Goal: Task Accomplishment & Management: Manage account settings

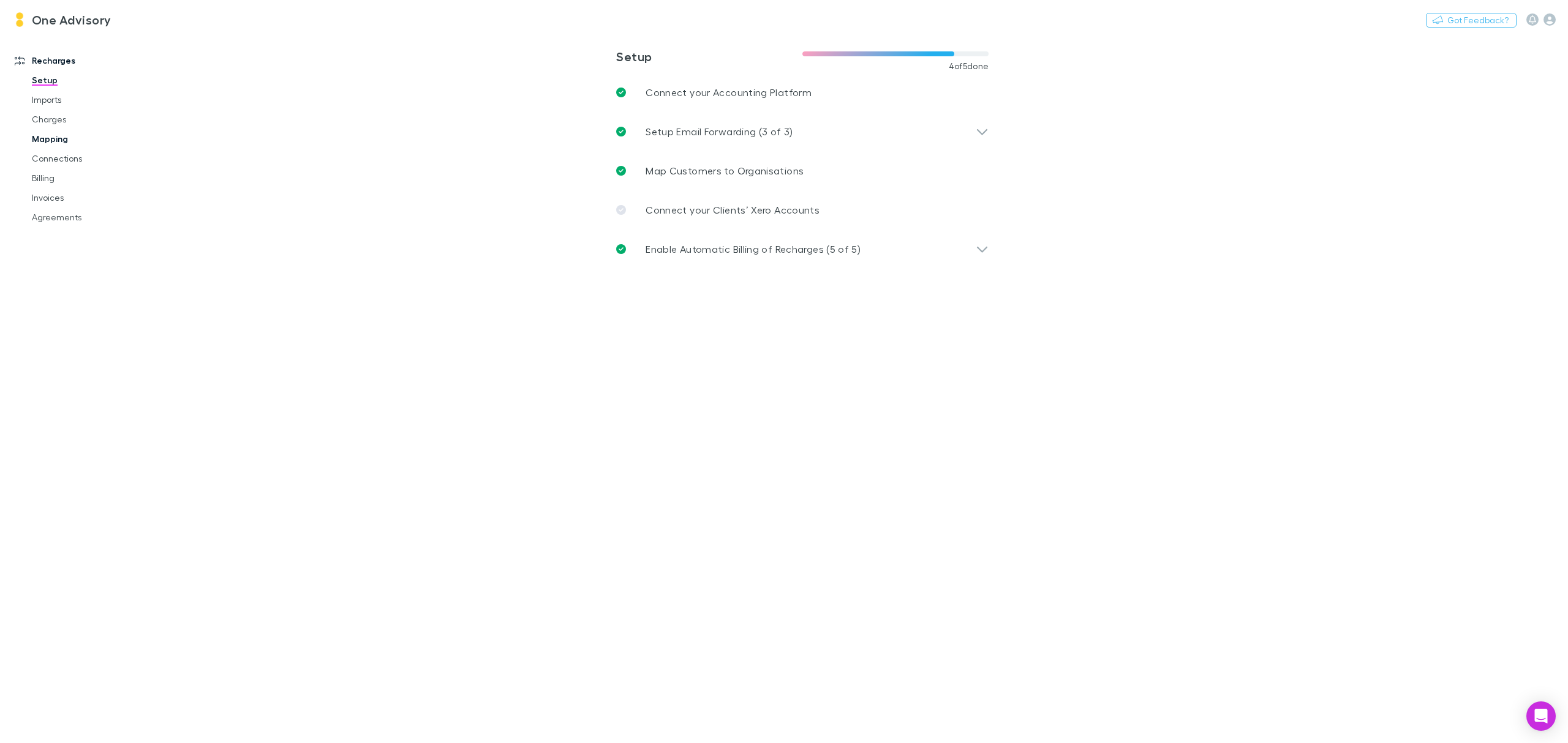
click at [67, 136] on link "Mapping" at bounding box center [97, 139] width 155 height 20
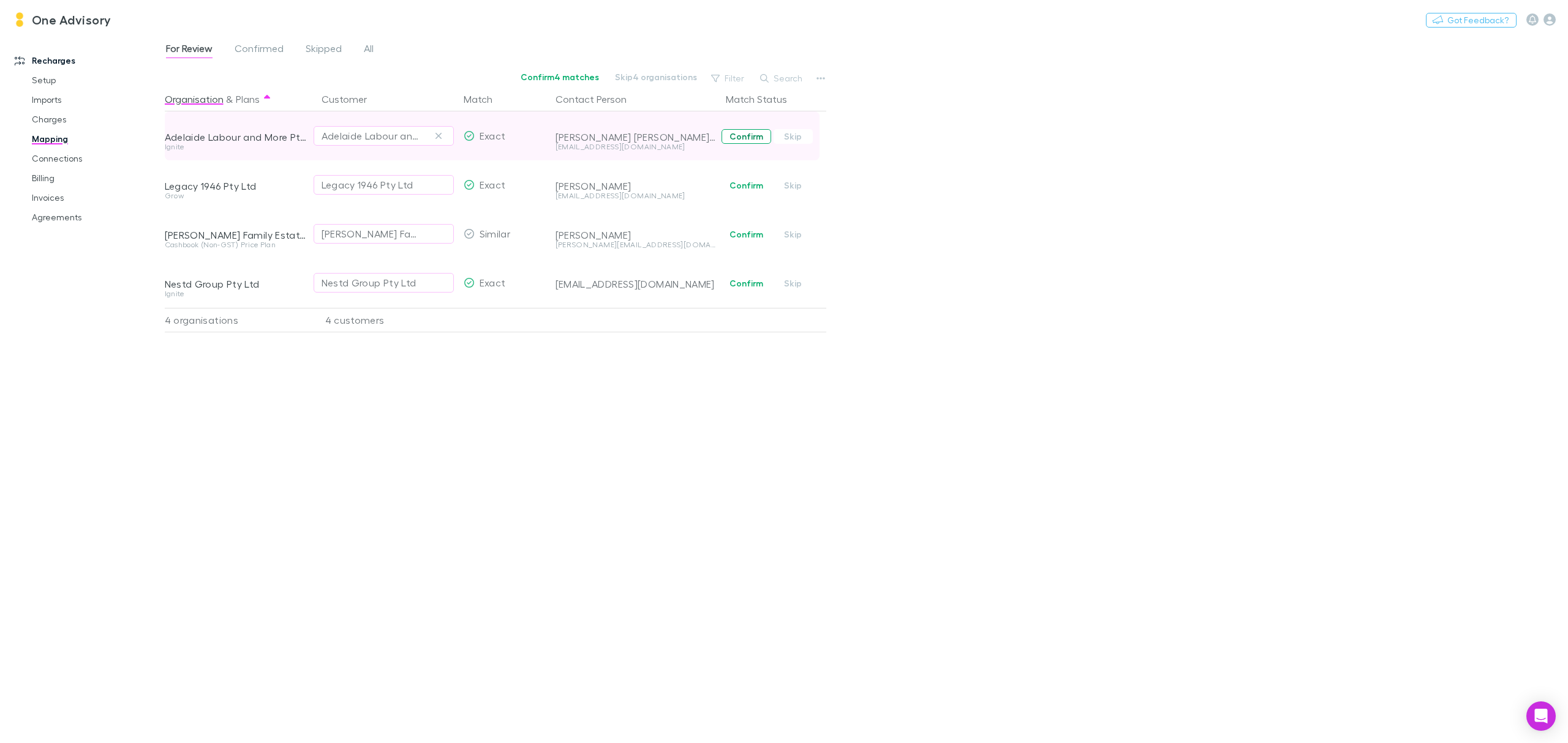
click at [755, 137] on button "Confirm" at bounding box center [746, 137] width 50 height 15
click at [742, 179] on button "Confirm" at bounding box center [746, 186] width 50 height 15
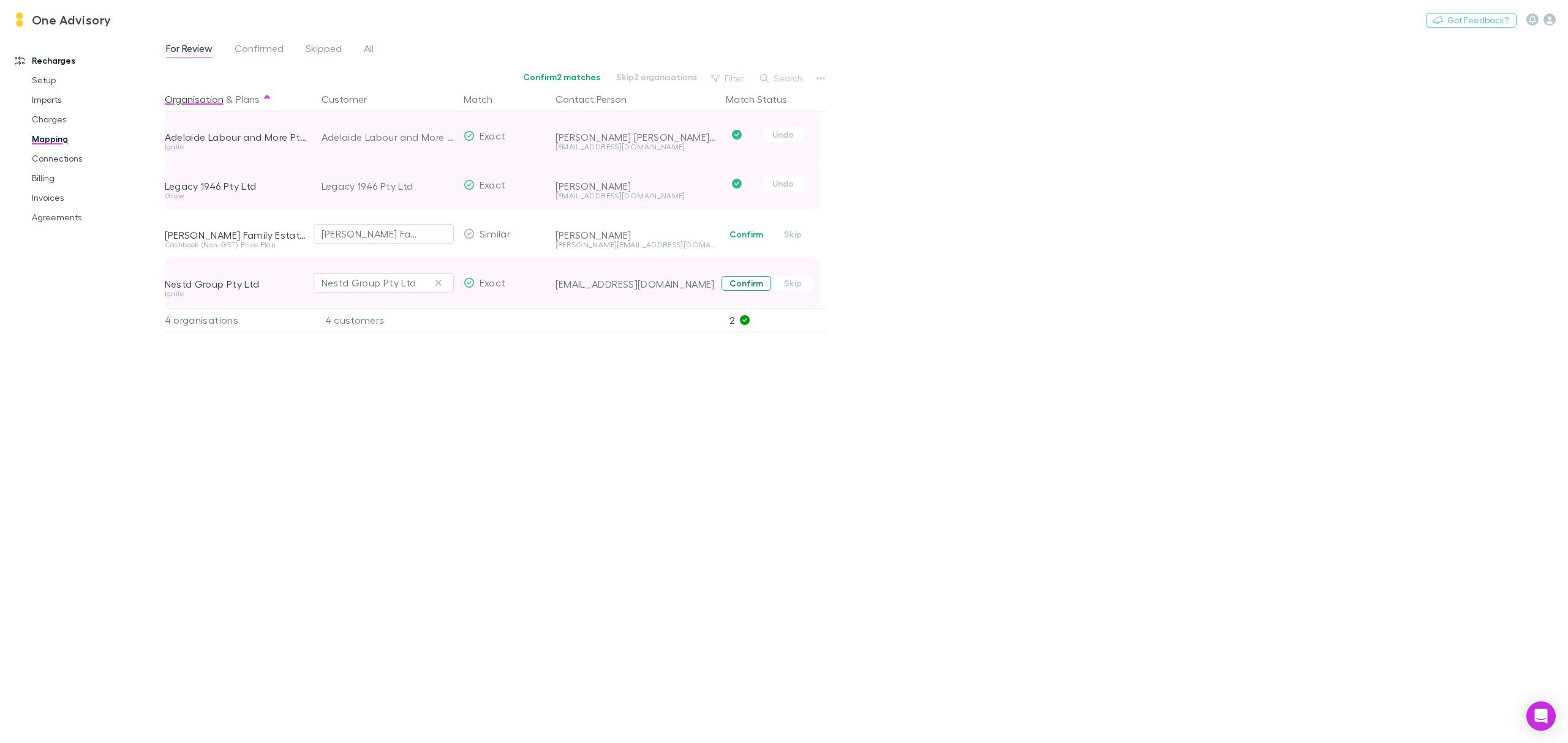
click at [745, 282] on button "Confirm" at bounding box center [746, 283] width 50 height 15
click at [349, 239] on div "[PERSON_NAME] Family Trust" at bounding box center [371, 234] width 100 height 15
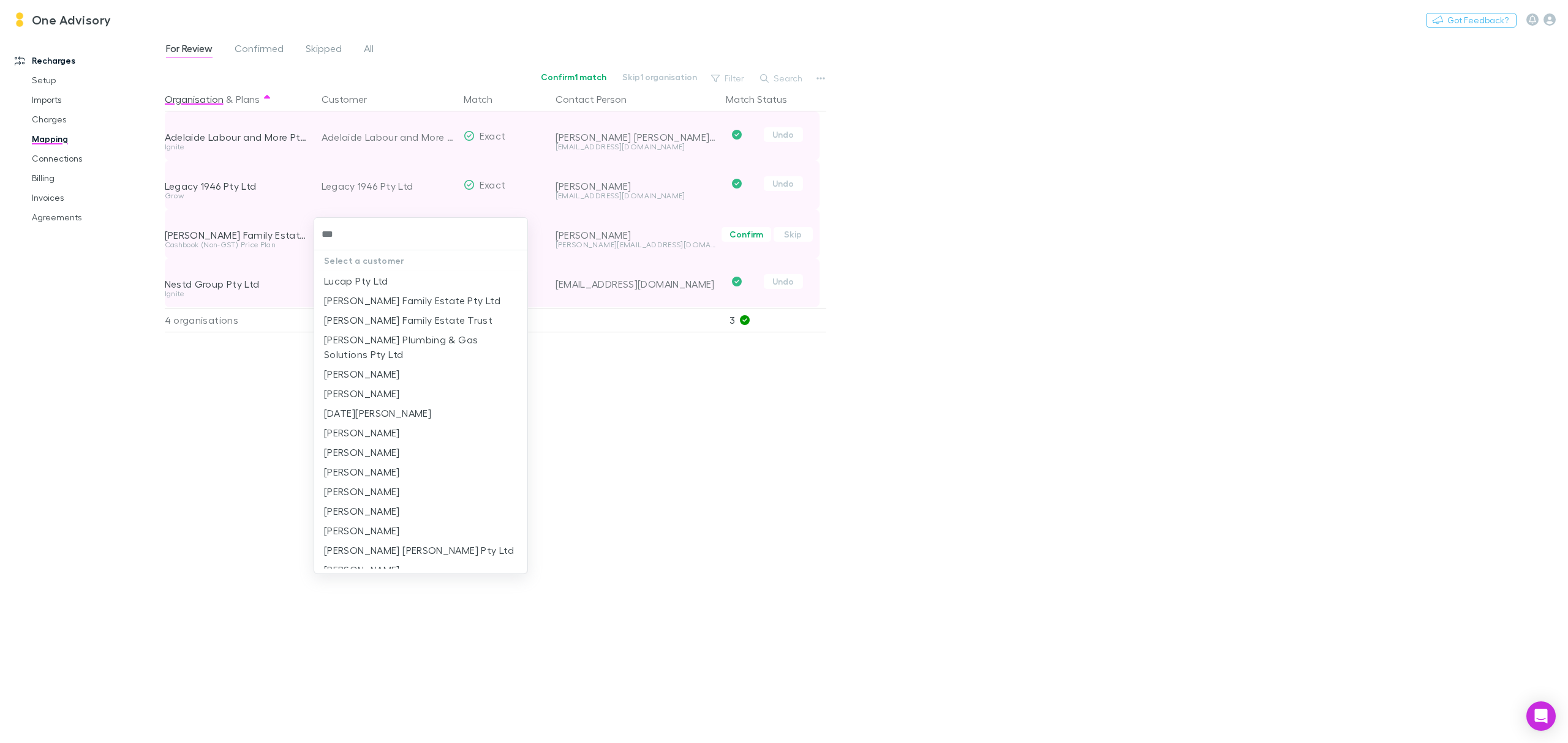
type input "****"
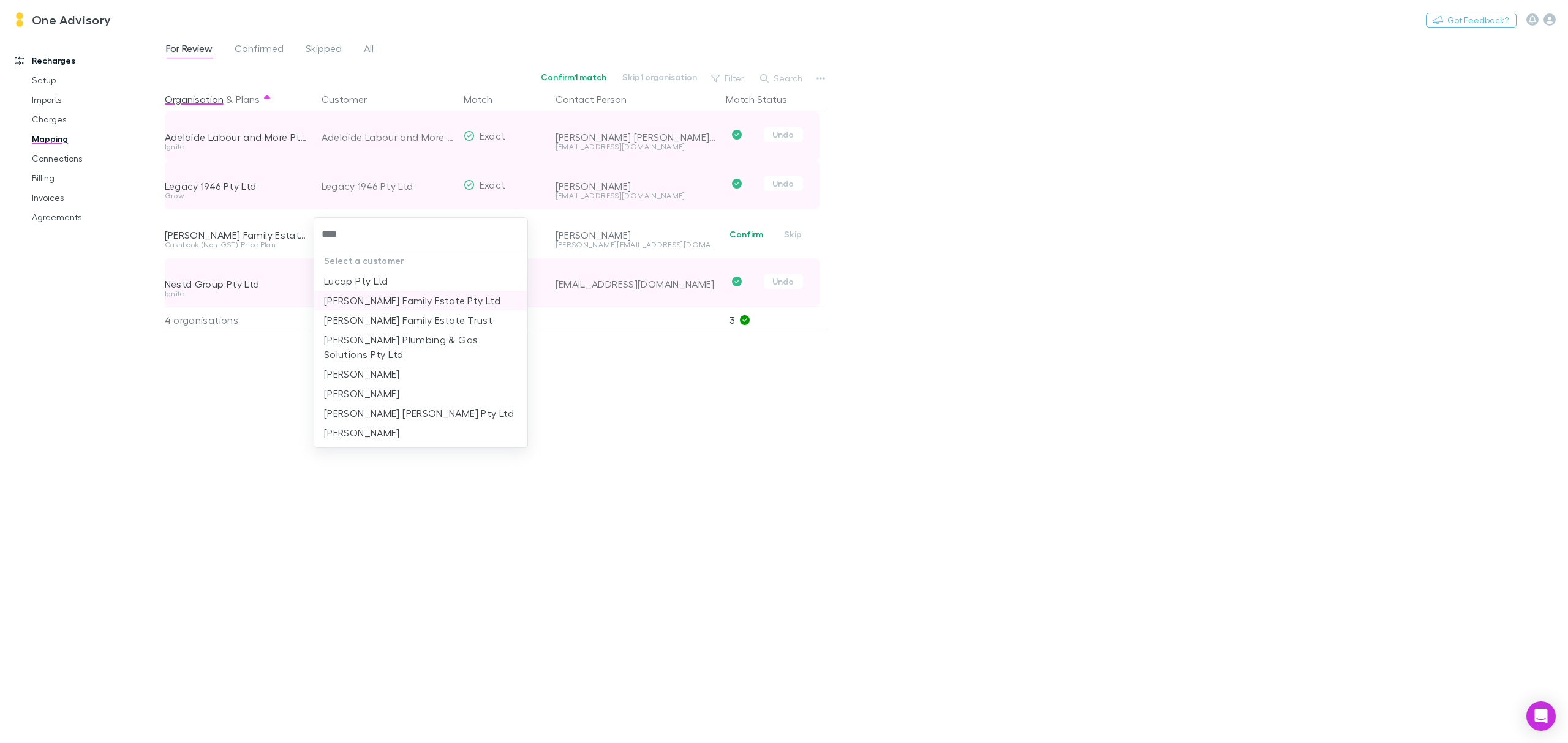
click at [363, 297] on li "[PERSON_NAME] Family Estate Pty Ltd" at bounding box center [420, 301] width 213 height 20
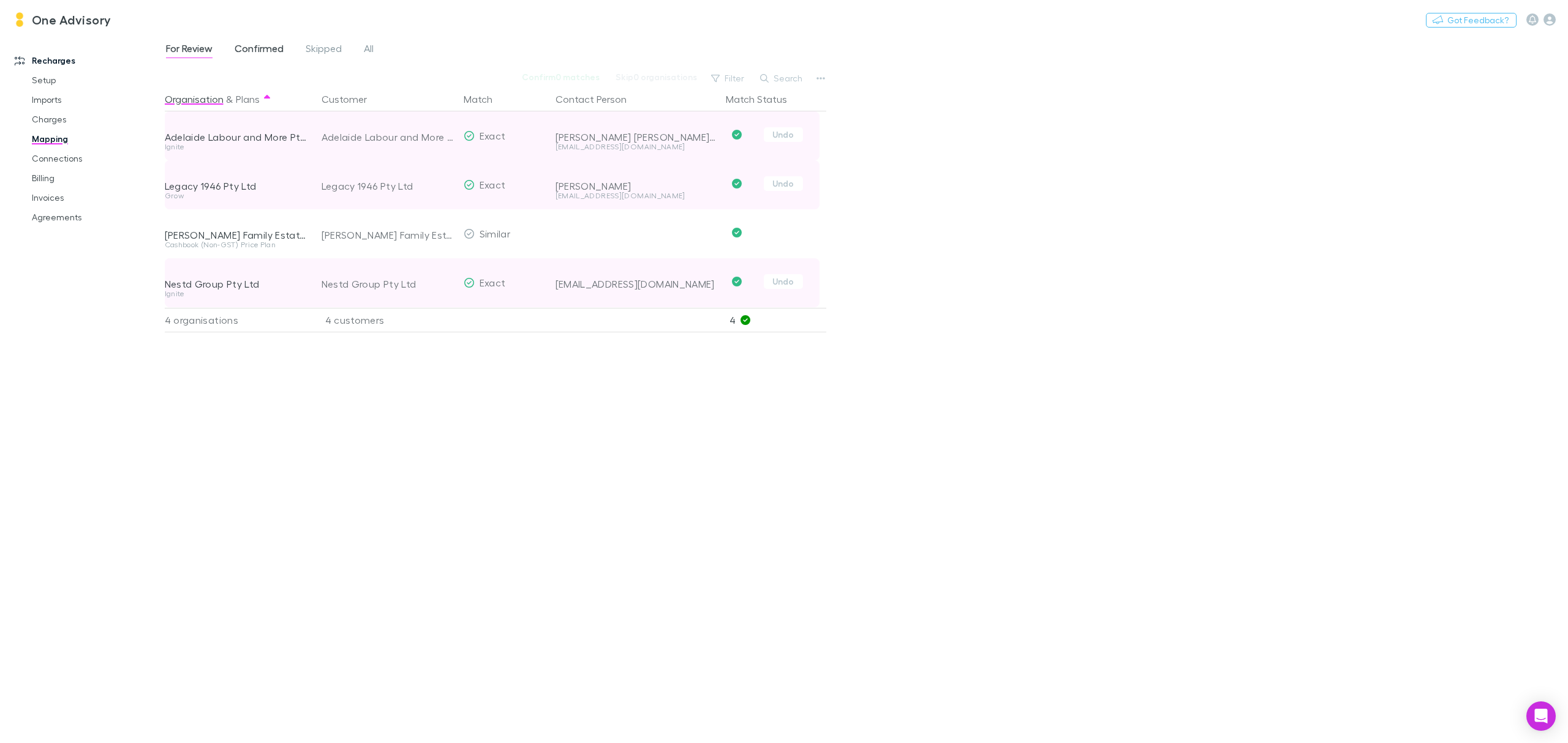
click at [255, 42] on span "Confirmed" at bounding box center [259, 50] width 49 height 16
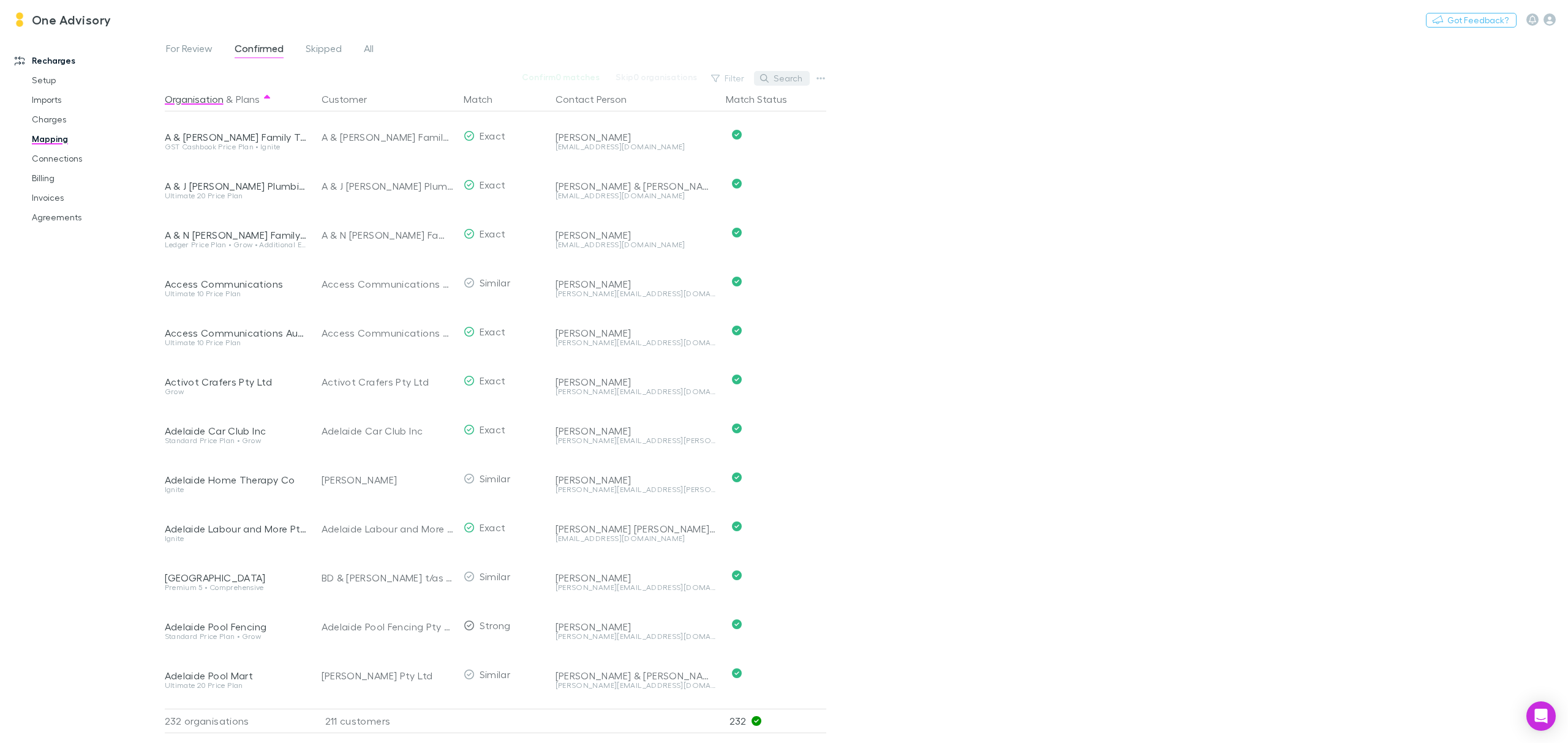
click at [782, 83] on button "Search" at bounding box center [782, 78] width 55 height 15
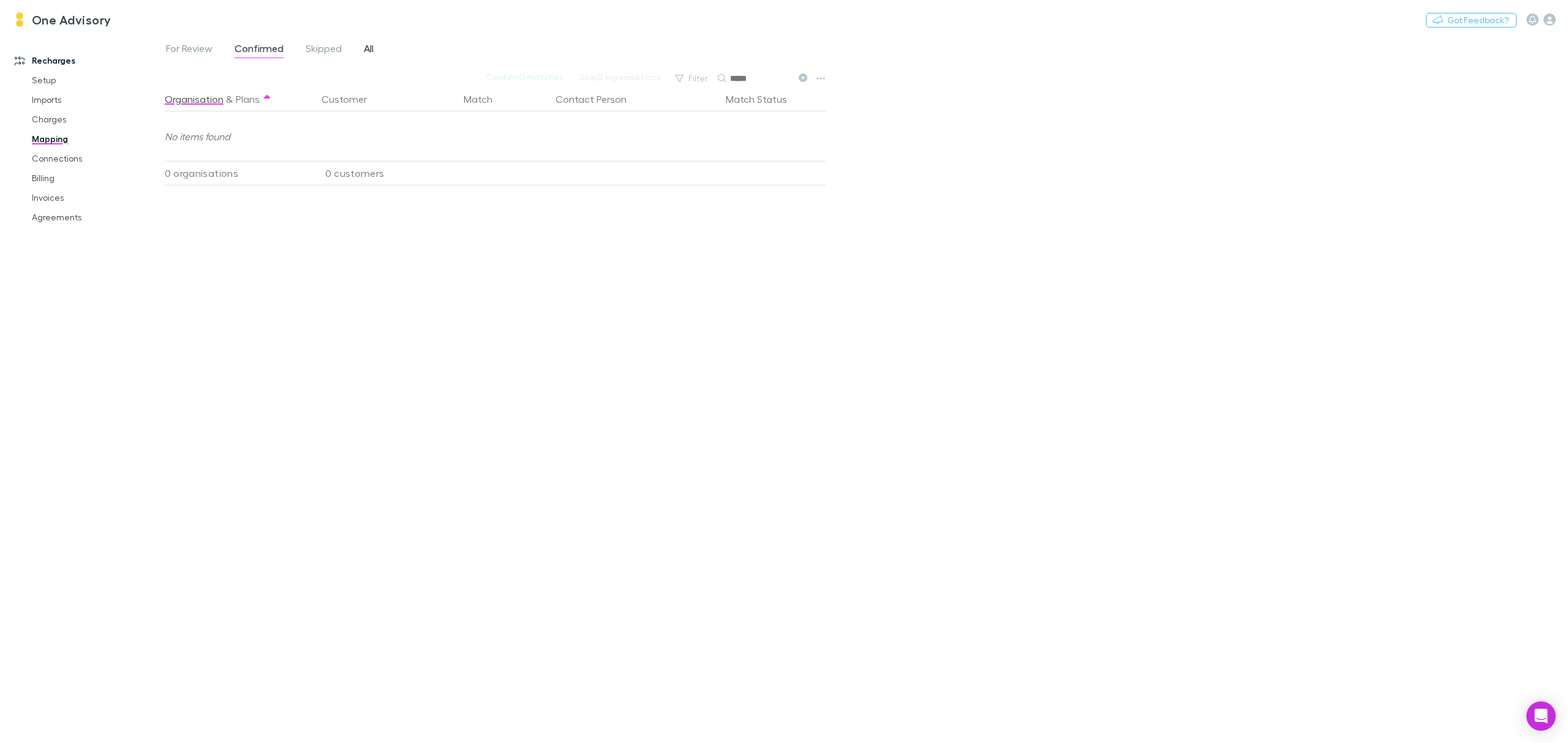
type input "*****"
click at [372, 46] on span "All" at bounding box center [369, 50] width 10 height 16
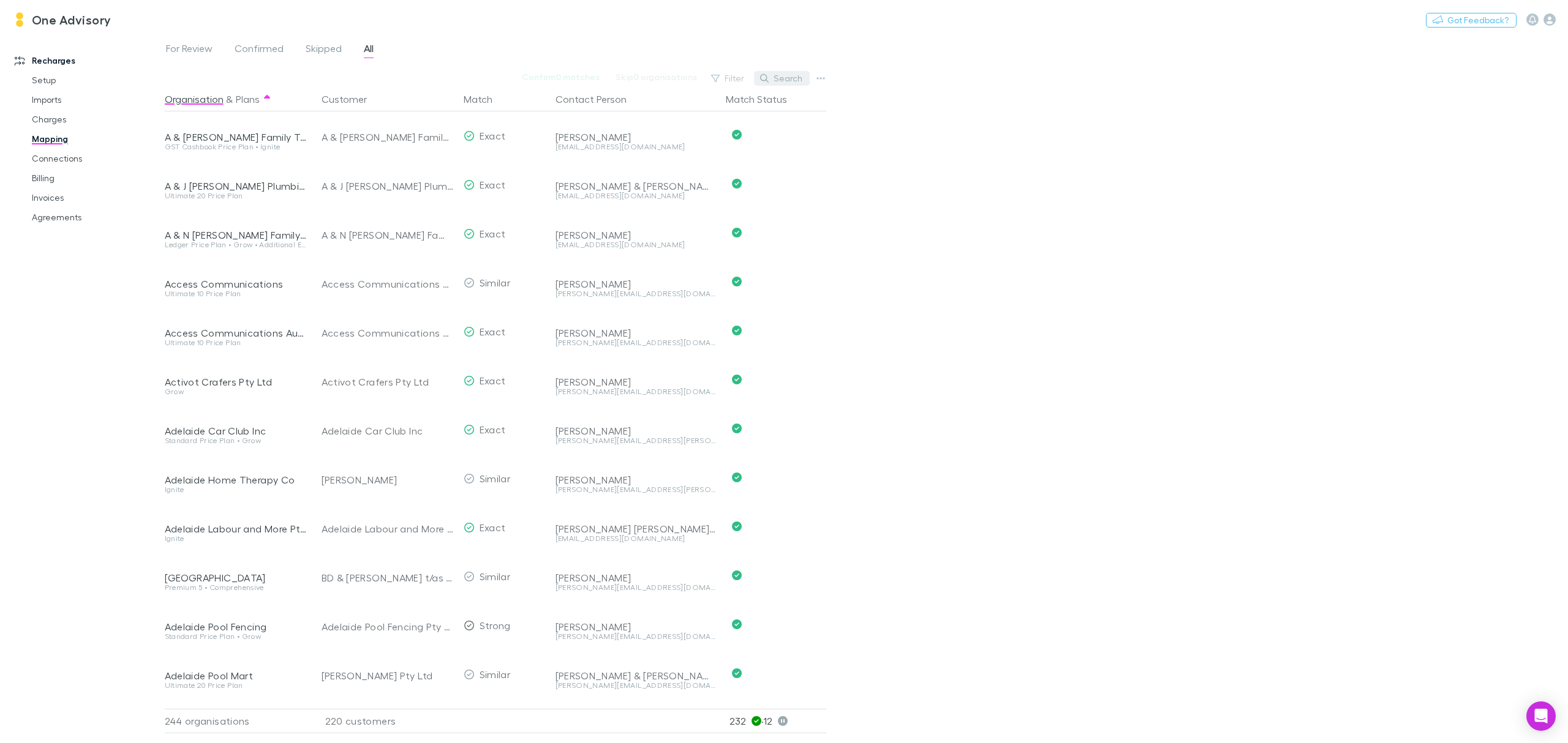
click at [772, 79] on button "Search" at bounding box center [782, 78] width 55 height 15
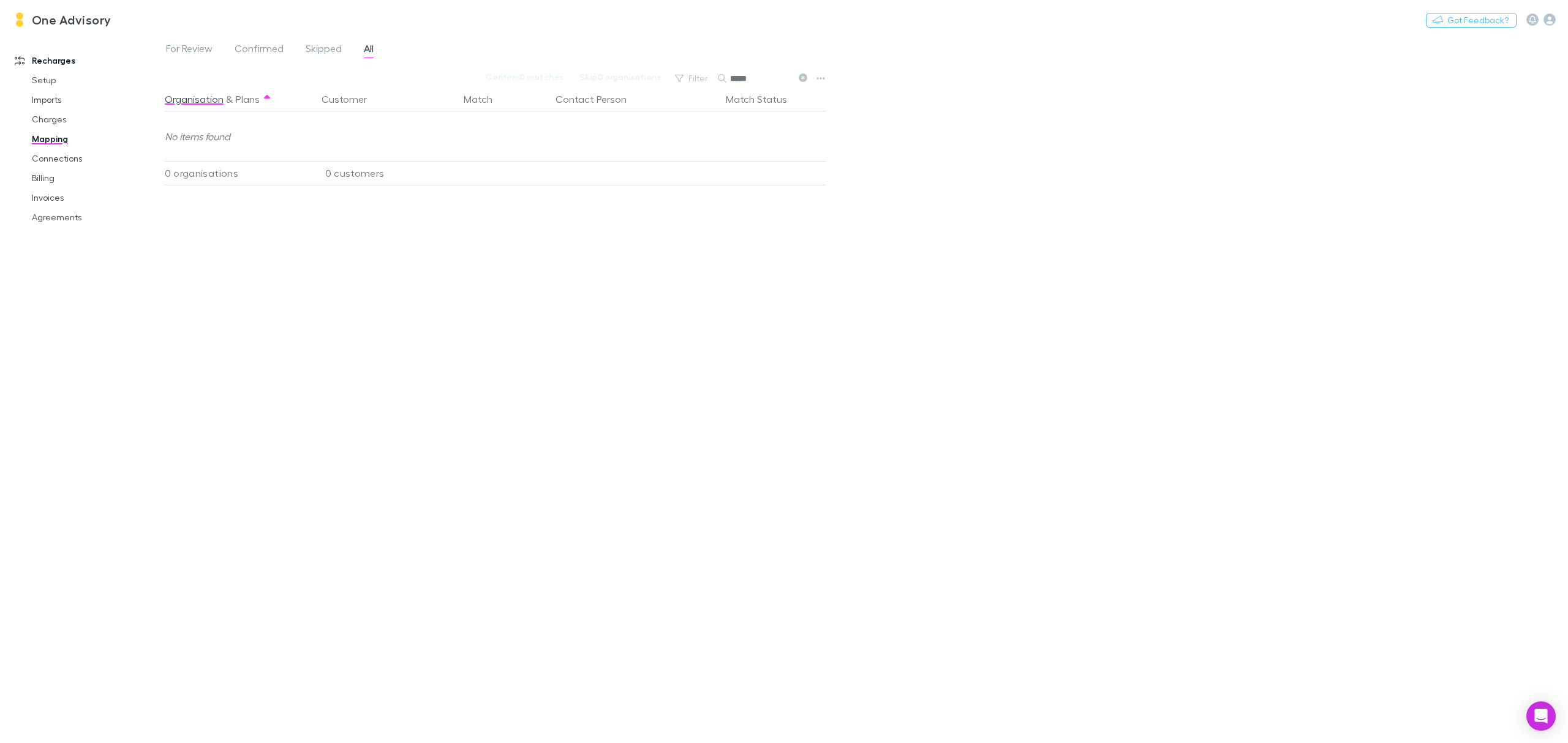
type input "*****"
click at [184, 46] on span "For Review" at bounding box center [189, 50] width 46 height 16
click at [255, 51] on span "Confirmed" at bounding box center [259, 50] width 49 height 16
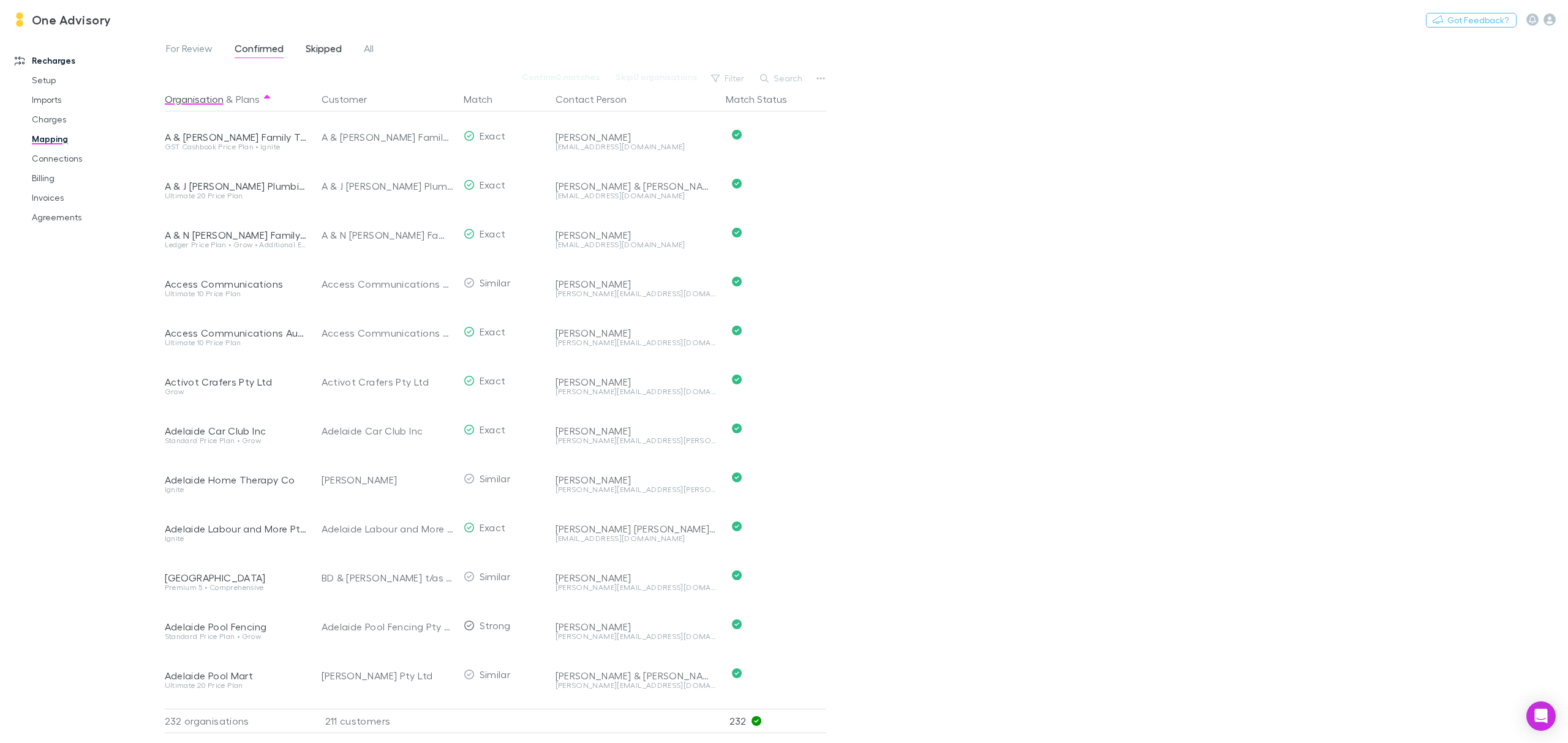
click at [327, 50] on span "Skipped" at bounding box center [324, 50] width 36 height 16
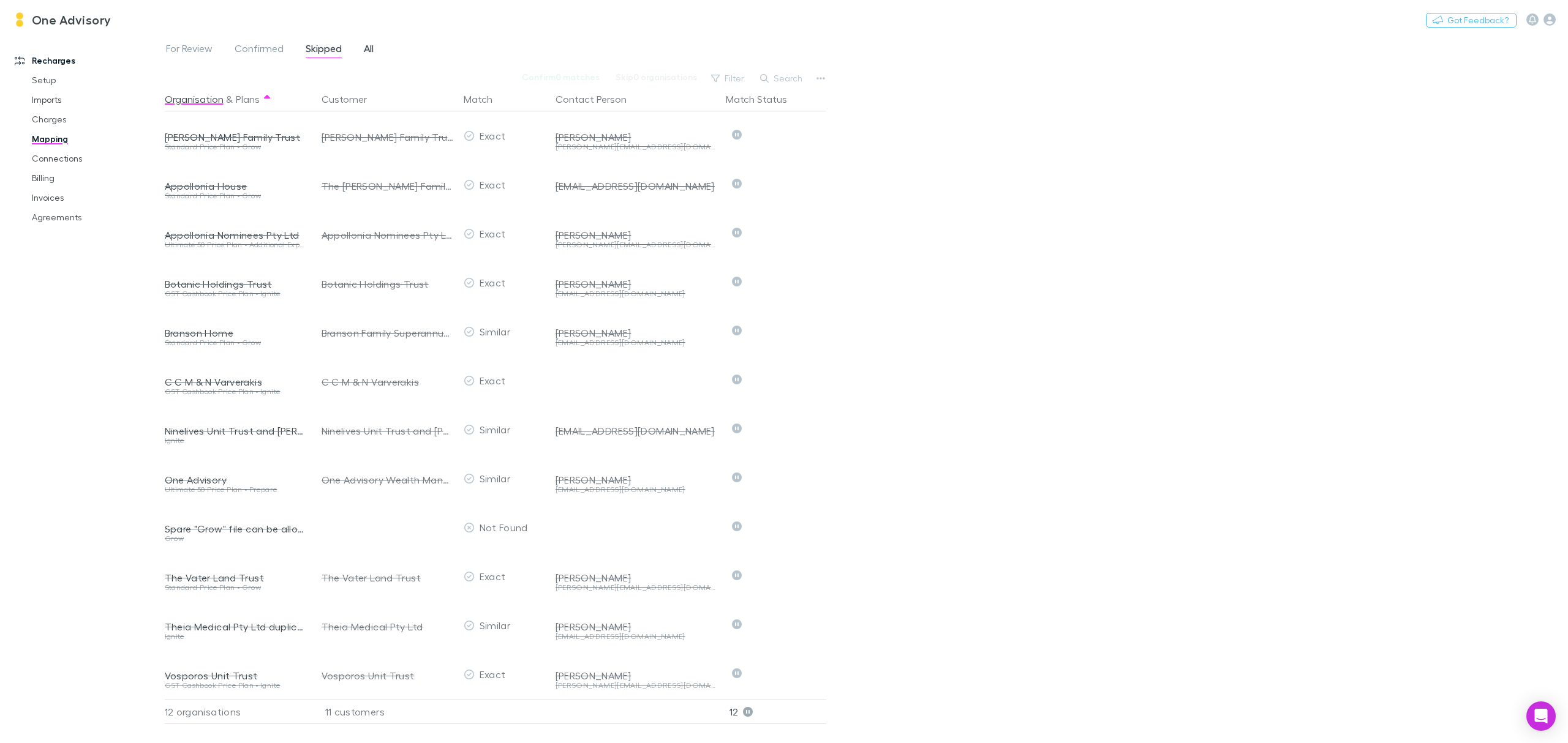
click at [364, 49] on span "All" at bounding box center [369, 50] width 10 height 16
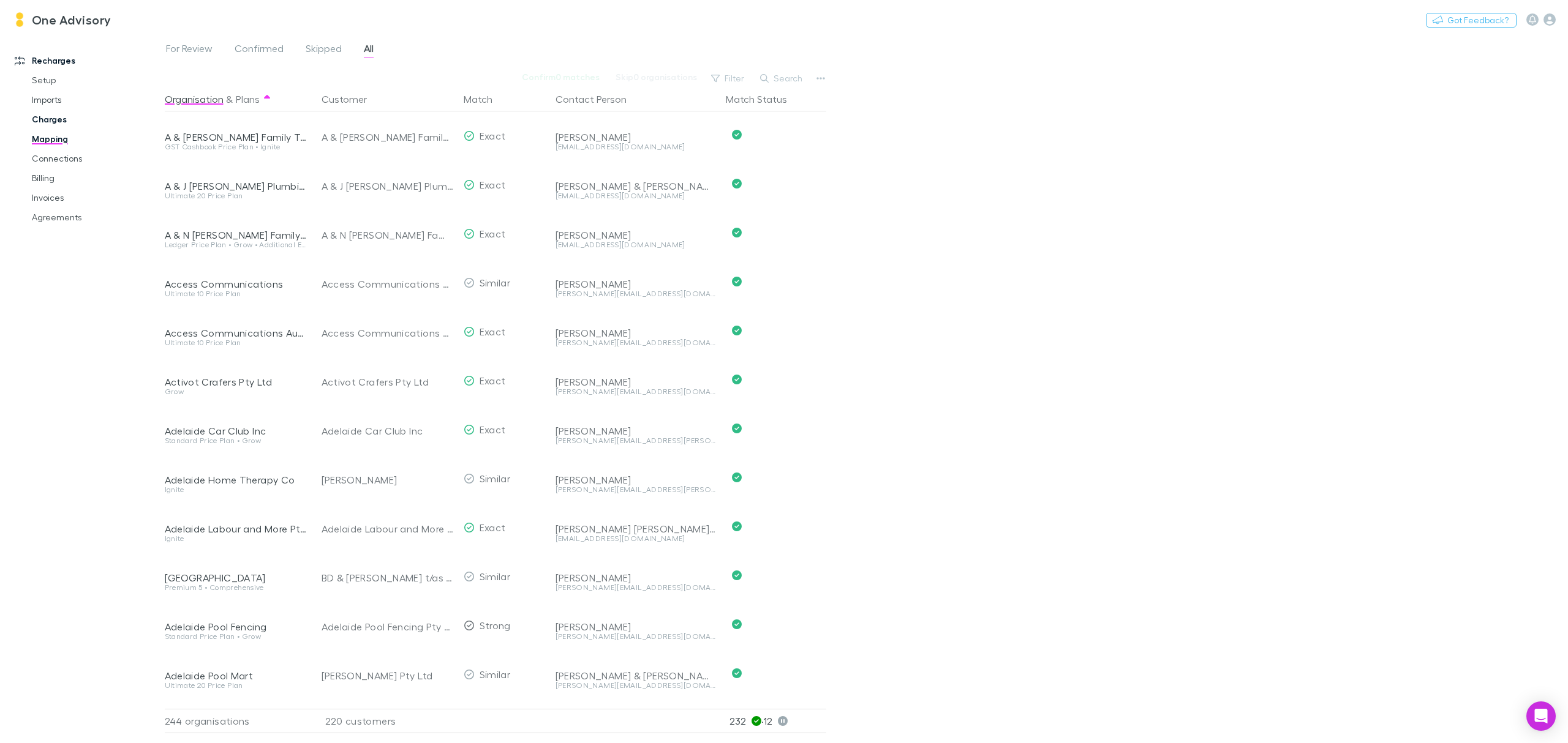
click at [46, 115] on link "Charges" at bounding box center [97, 119] width 155 height 20
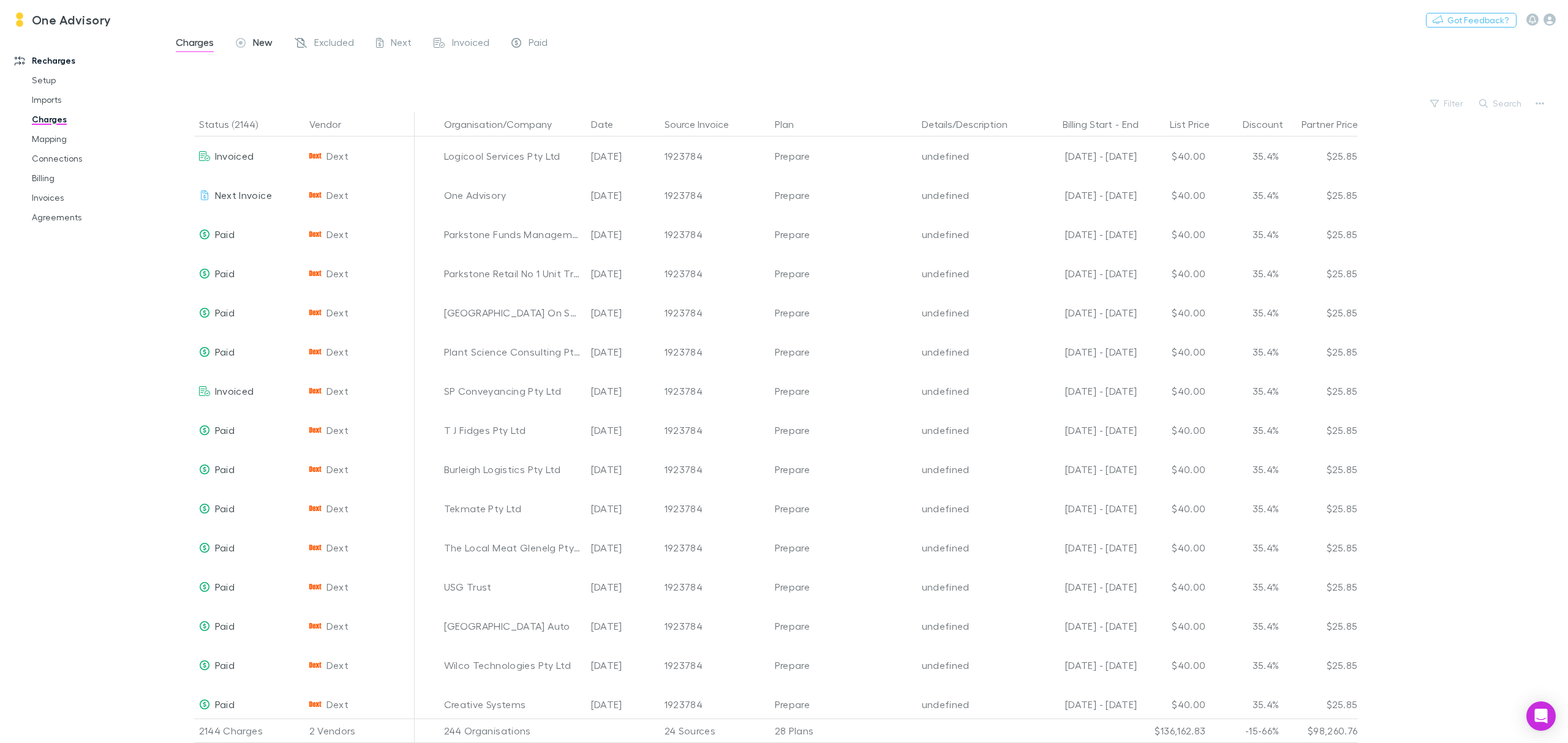
click at [270, 38] on span "New" at bounding box center [263, 44] width 20 height 16
